Goal: Transaction & Acquisition: Subscribe to service/newsletter

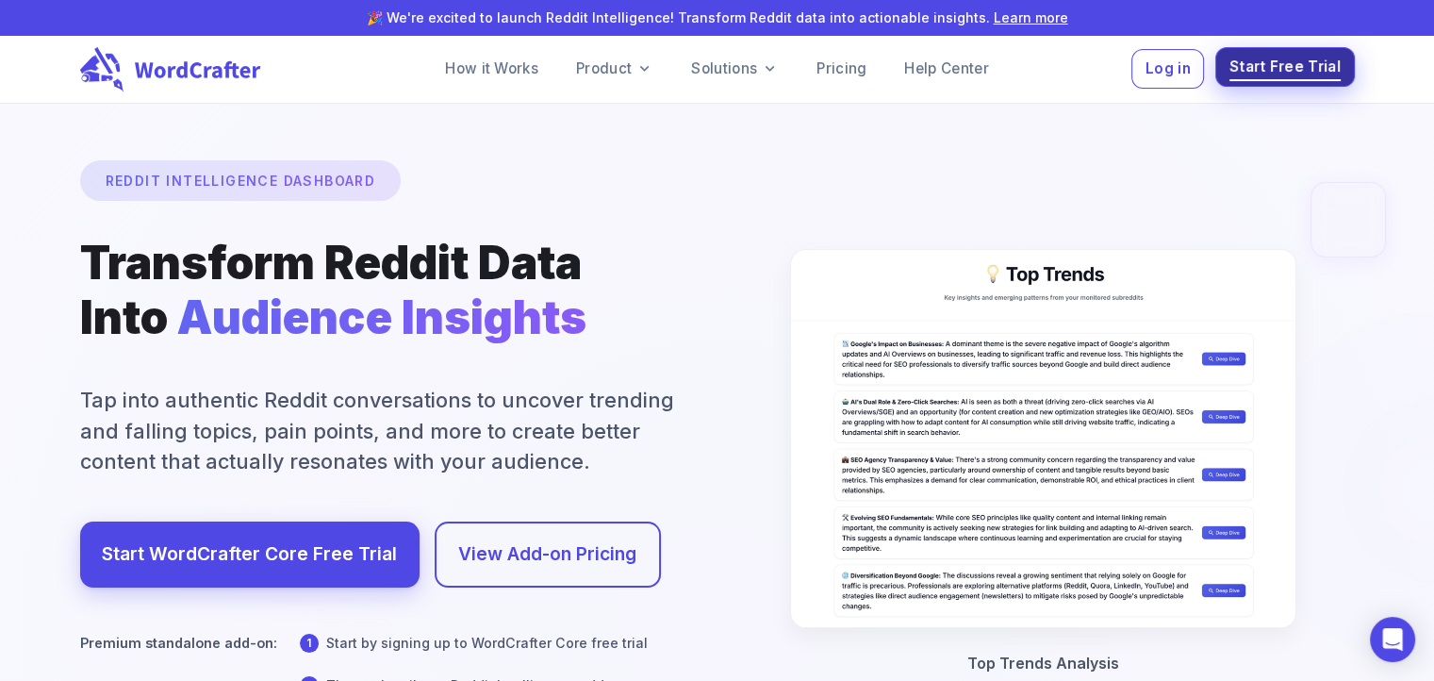
click at [1283, 65] on span "Start Free Trial" at bounding box center [1285, 67] width 111 height 25
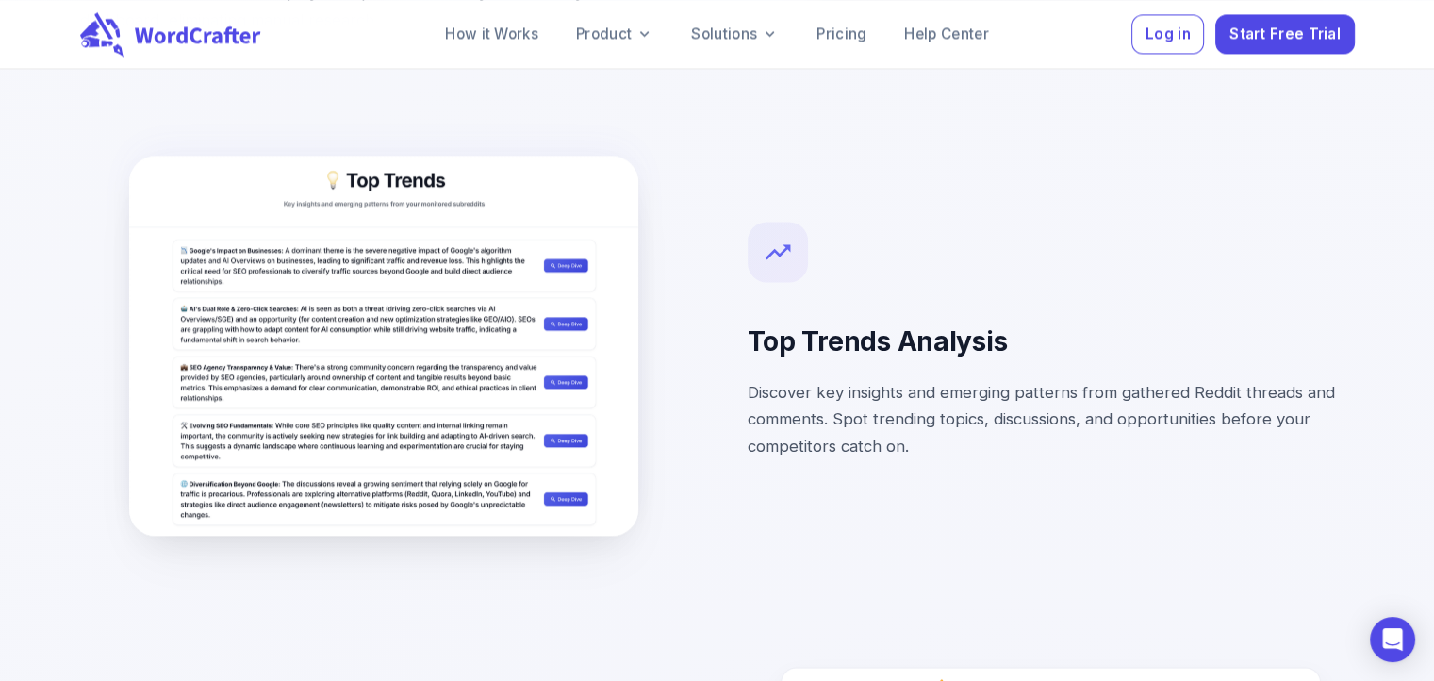
scroll to position [2829, 0]
